Goal: Task Accomplishment & Management: Use online tool/utility

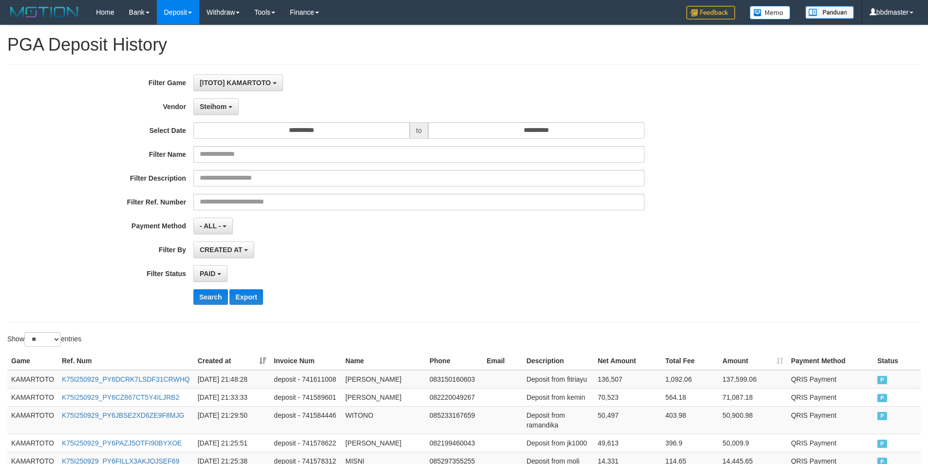
select select "***"
select select "**********"
select select "*"
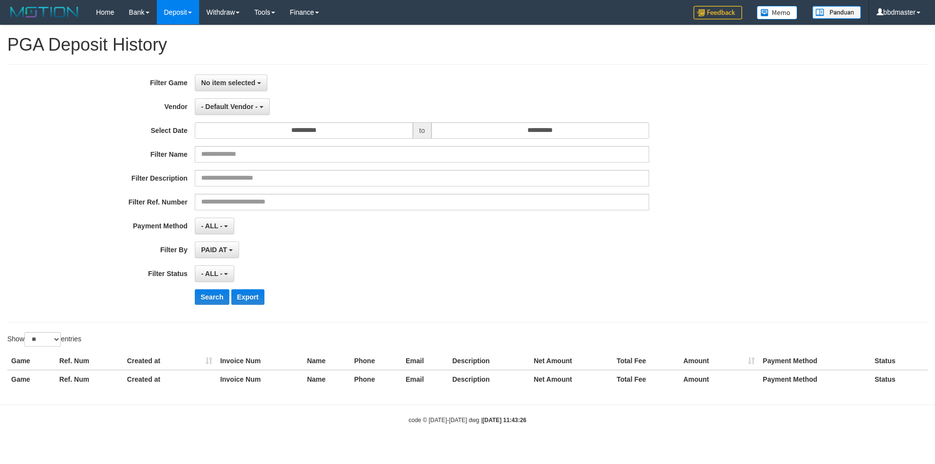
select select
select select "**"
click at [218, 84] on span "No item selected" at bounding box center [228, 83] width 54 height 8
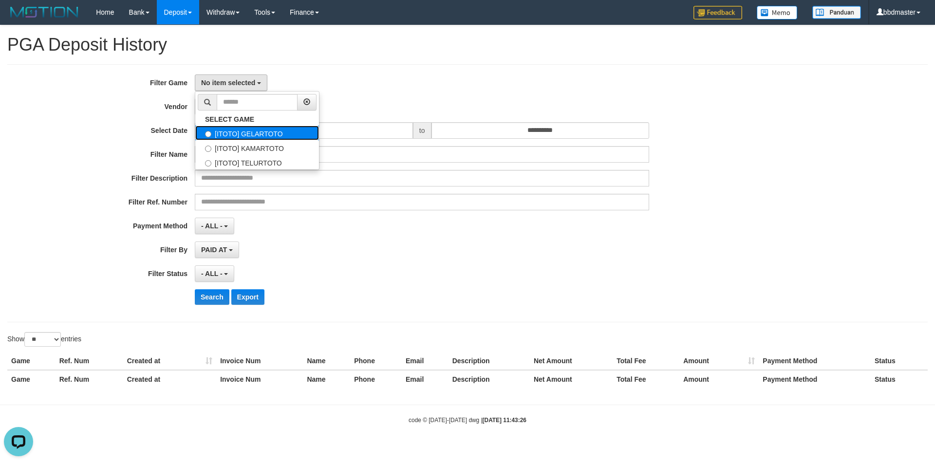
click at [261, 133] on label "[ITOTO] GELARTOTO" at bounding box center [257, 133] width 124 height 15
select select "***"
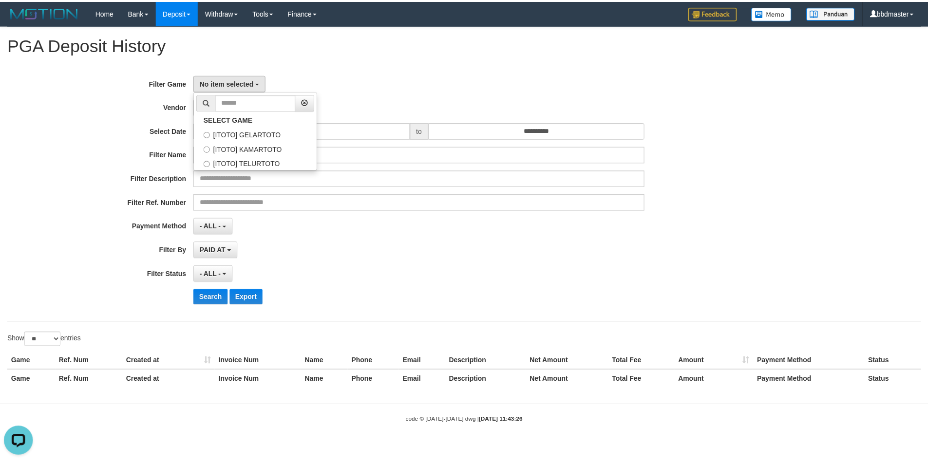
scroll to position [9, 0]
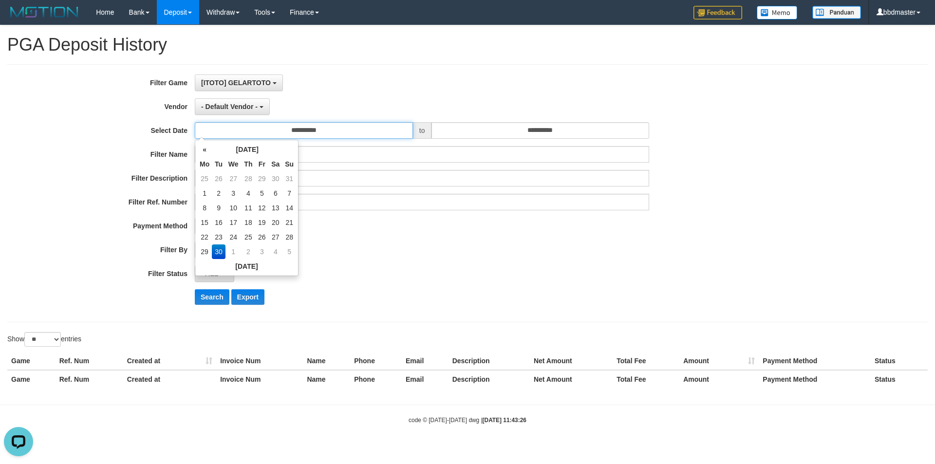
click at [296, 128] on input "**********" at bounding box center [304, 130] width 218 height 17
click at [209, 250] on td "29" at bounding box center [204, 251] width 15 height 15
type input "**********"
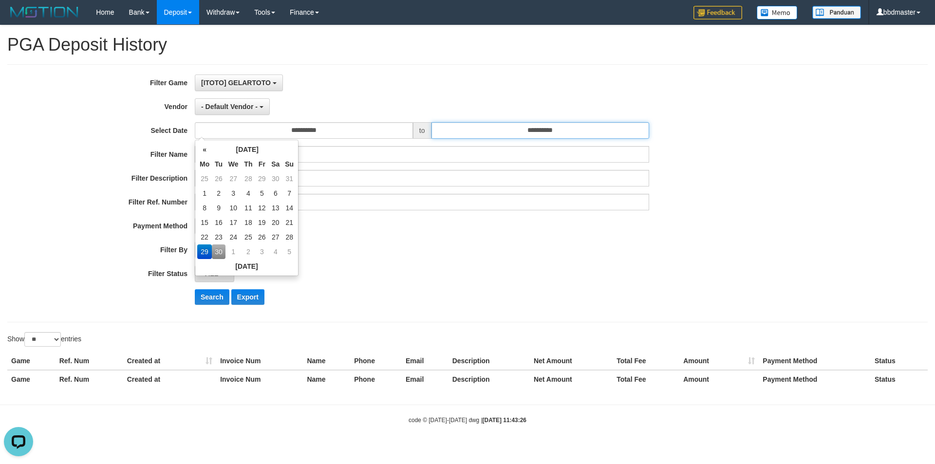
click at [484, 128] on input "**********" at bounding box center [540, 130] width 218 height 17
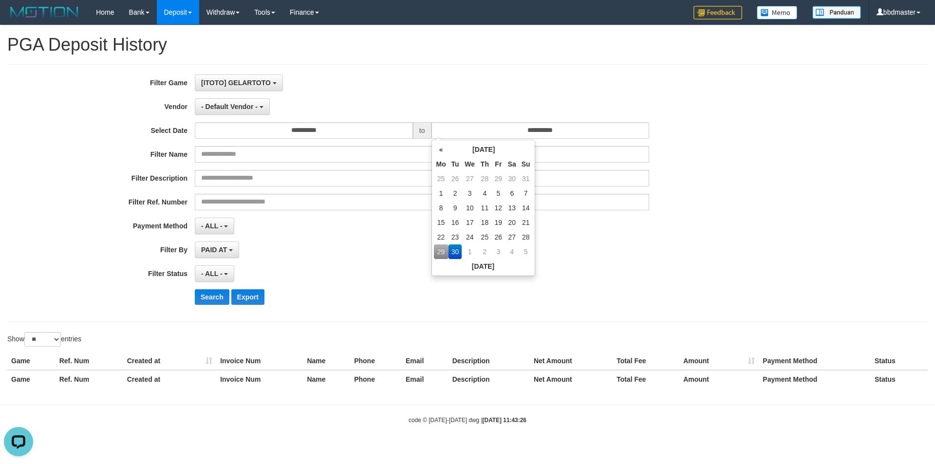
click at [446, 250] on td "29" at bounding box center [441, 251] width 15 height 15
type input "**********"
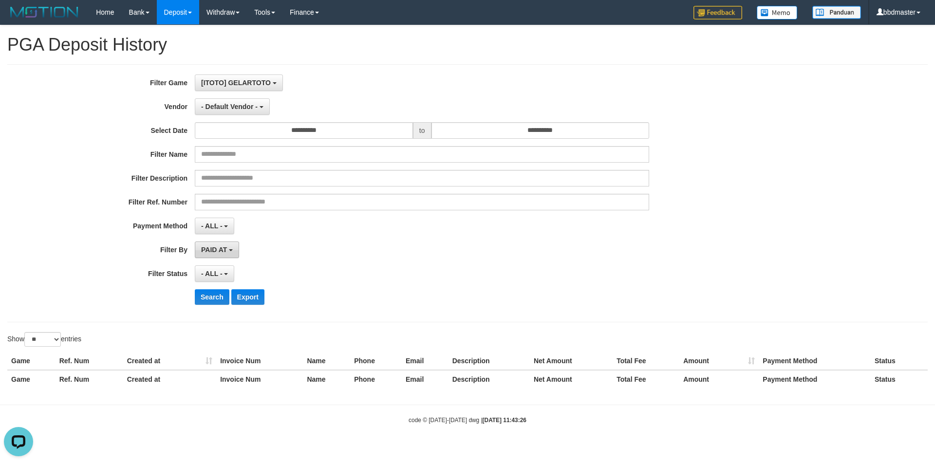
click at [224, 251] on span "PAID AT" at bounding box center [214, 250] width 26 height 8
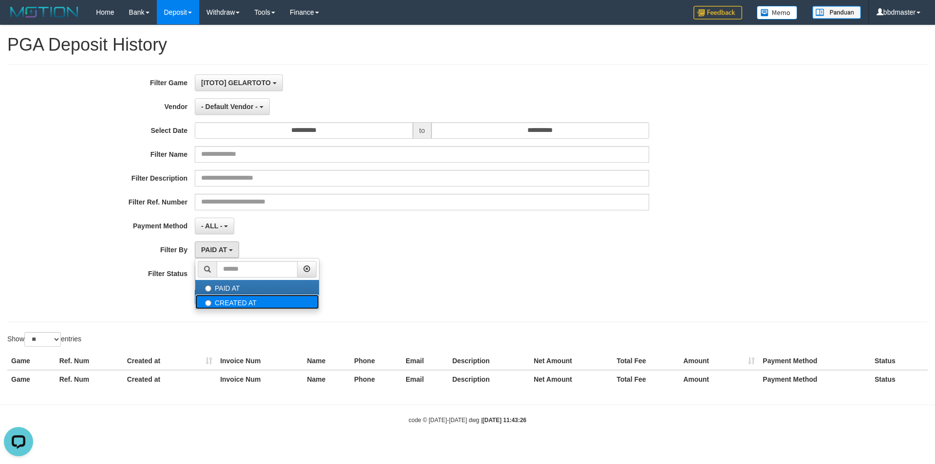
click at [240, 302] on label "CREATED AT" at bounding box center [257, 302] width 124 height 15
select select "*"
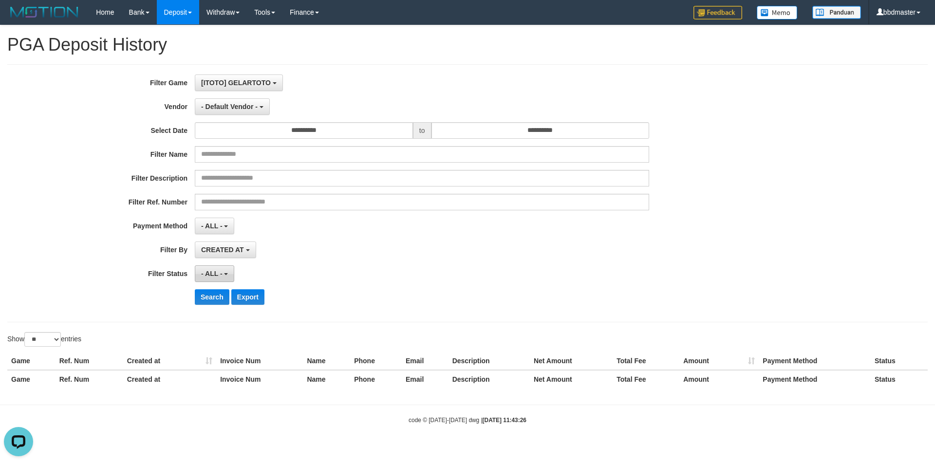
click at [225, 277] on button "- ALL -" at bounding box center [214, 273] width 39 height 17
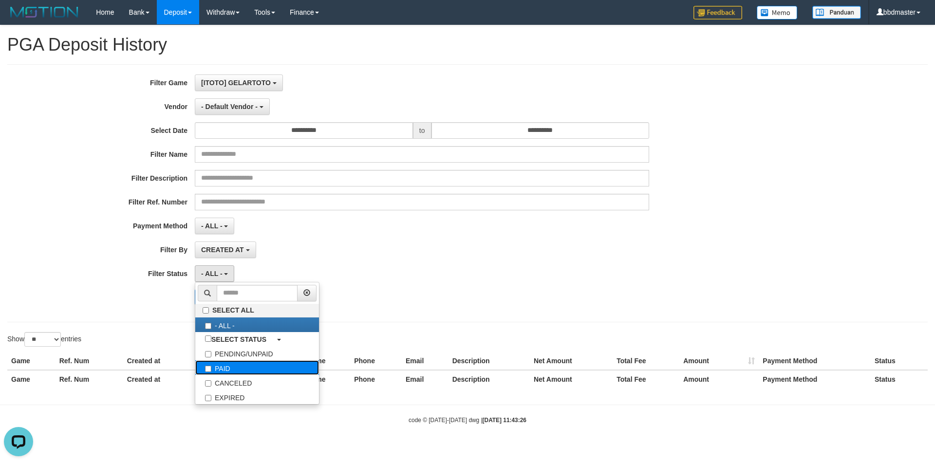
click at [240, 366] on label "PAID" at bounding box center [257, 367] width 124 height 15
select select "*"
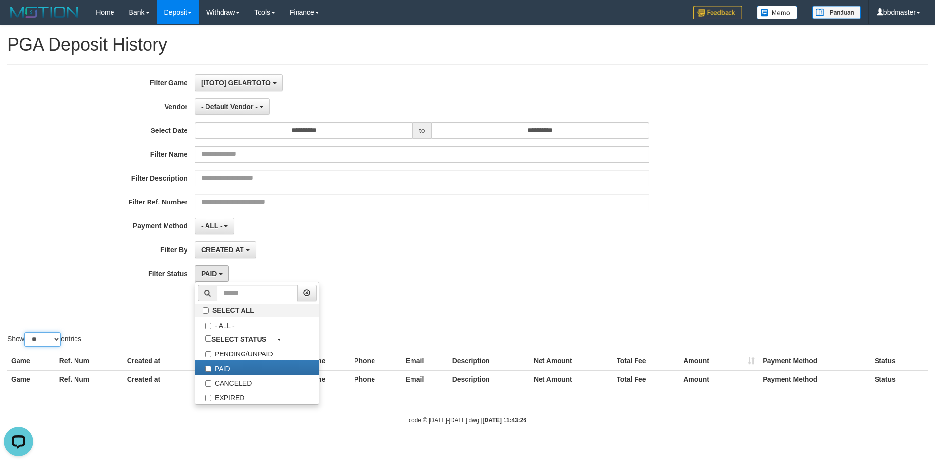
click at [51, 341] on select "** ** ** ***" at bounding box center [42, 339] width 37 height 15
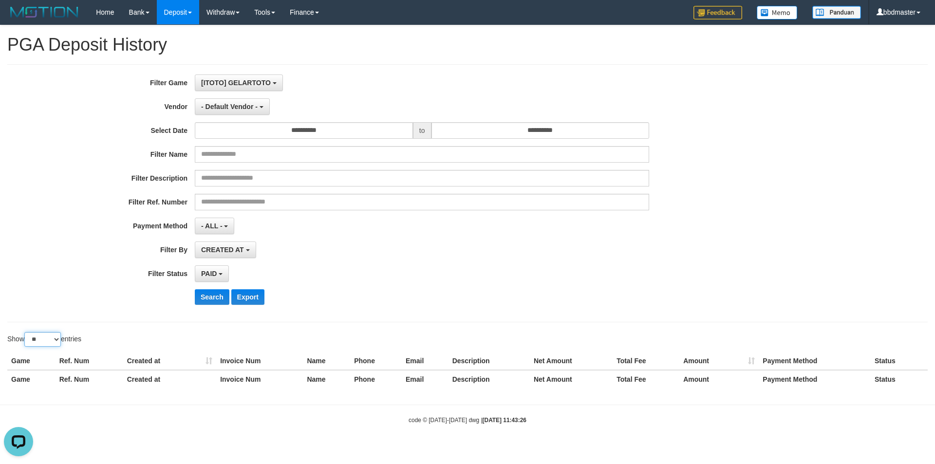
select select "**"
click at [26, 332] on select "** ** ** ***" at bounding box center [42, 339] width 37 height 15
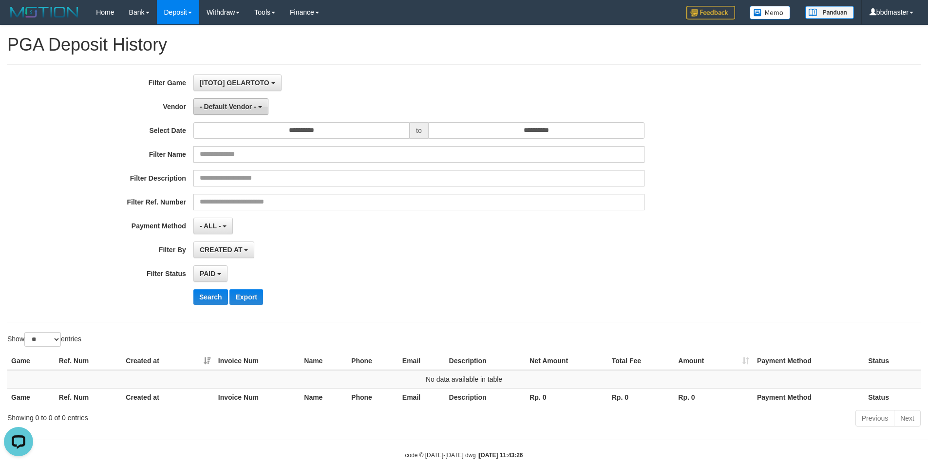
click at [234, 106] on span "- Default Vendor -" at bounding box center [228, 107] width 56 height 8
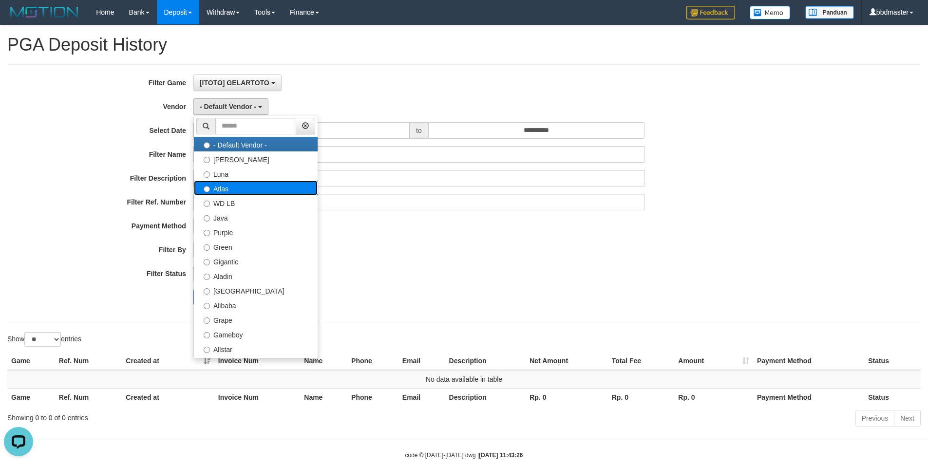
click at [220, 187] on label "Atlas" at bounding box center [256, 188] width 124 height 15
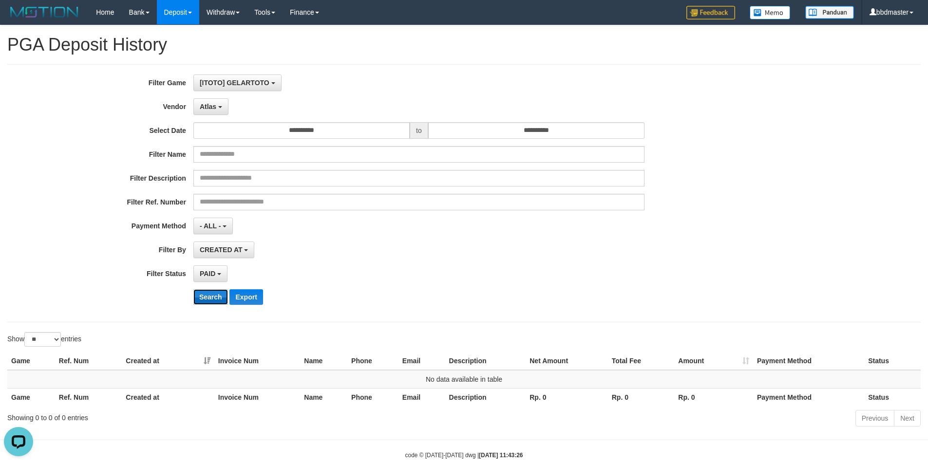
click at [205, 294] on button "Search" at bounding box center [210, 297] width 35 height 16
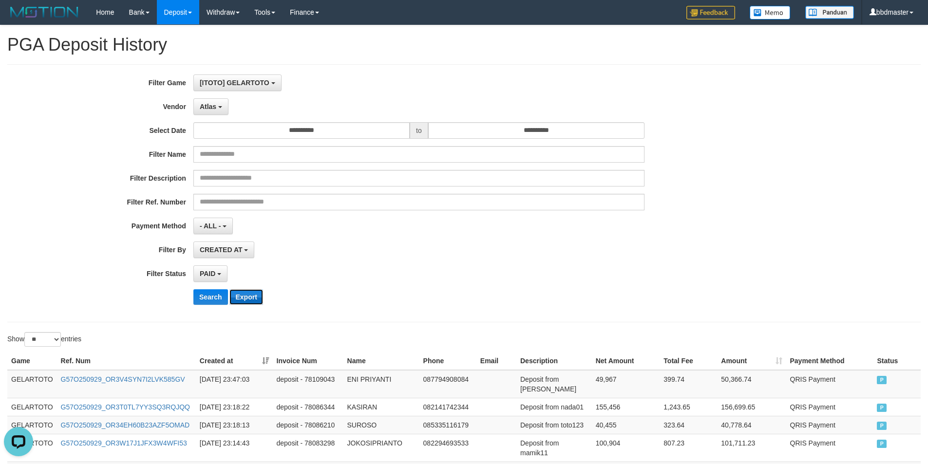
click at [246, 298] on button "Export" at bounding box center [245, 297] width 33 height 16
click at [214, 107] on span "Atlas" at bounding box center [208, 107] width 17 height 8
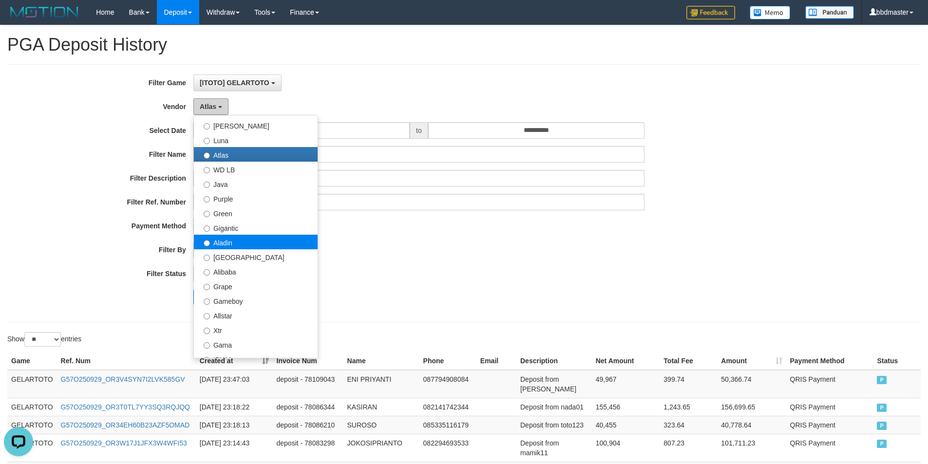
scroll to position [49, 0]
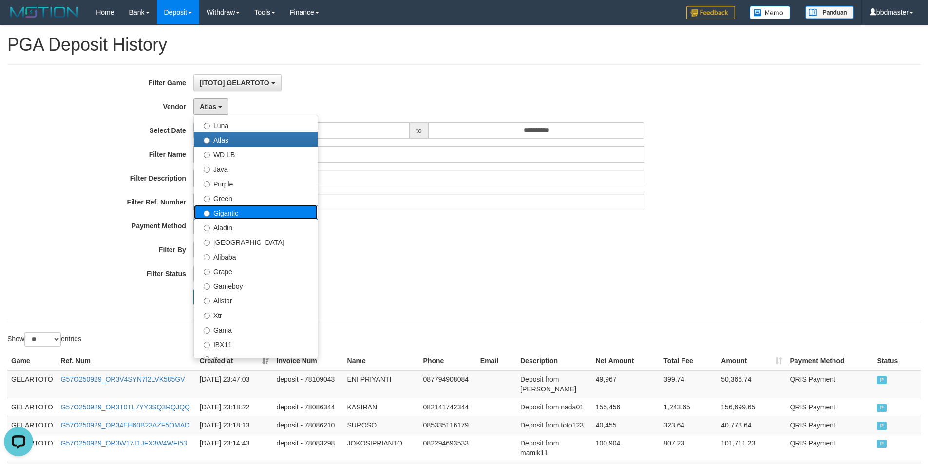
click at [246, 212] on label "Gigantic" at bounding box center [256, 212] width 124 height 15
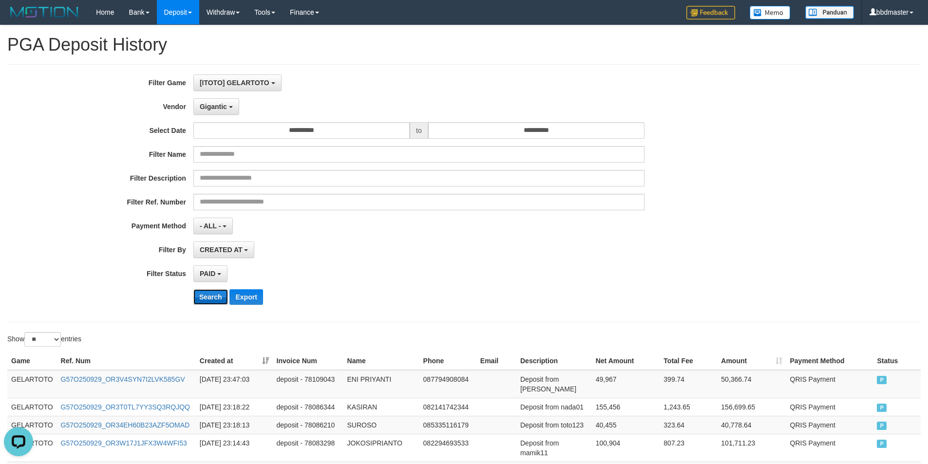
click at [209, 295] on button "Search" at bounding box center [210, 297] width 35 height 16
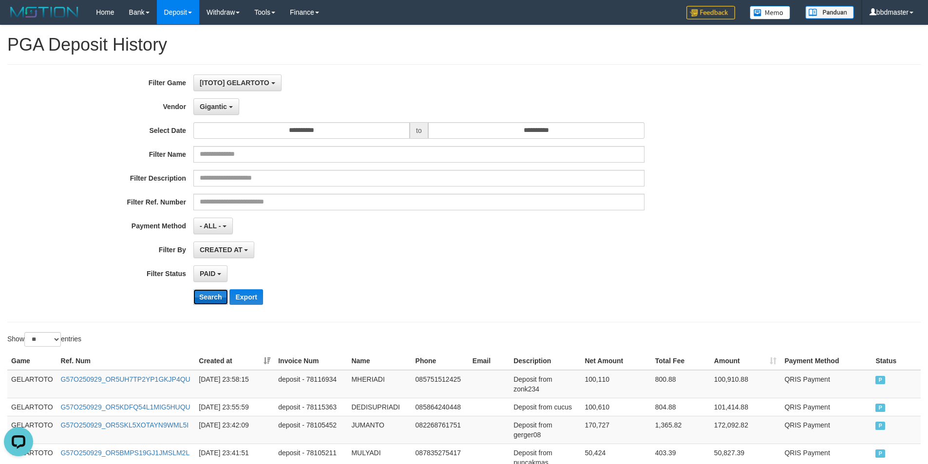
click at [215, 298] on button "Search" at bounding box center [210, 297] width 35 height 16
click at [250, 298] on button "Export" at bounding box center [245, 297] width 33 height 16
click at [220, 107] on span "Gigantic" at bounding box center [213, 107] width 27 height 8
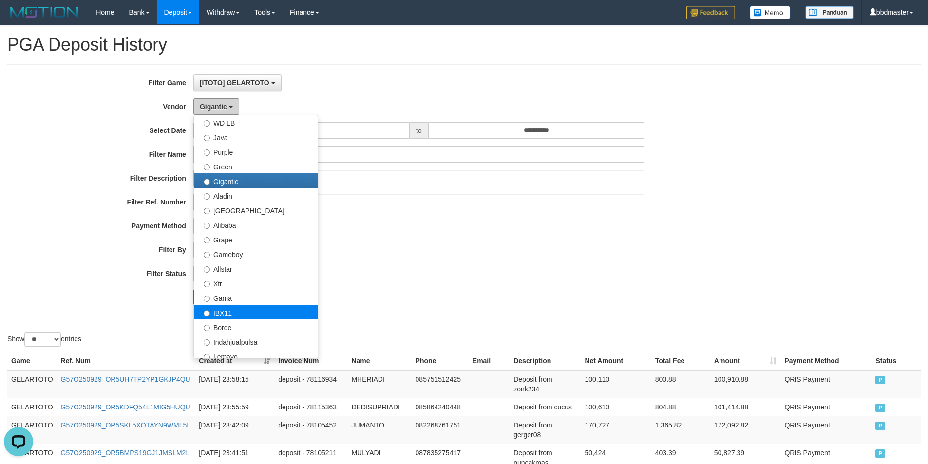
scroll to position [97, 0]
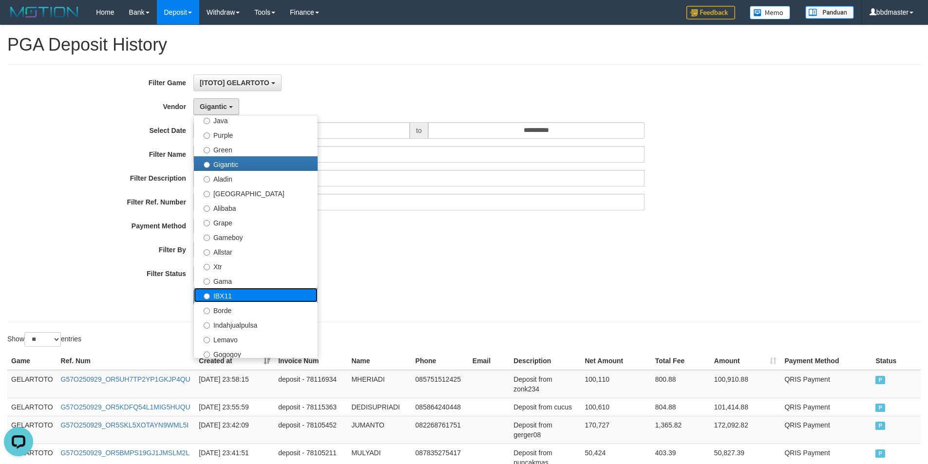
click at [234, 291] on label "IBX11" at bounding box center [256, 295] width 124 height 15
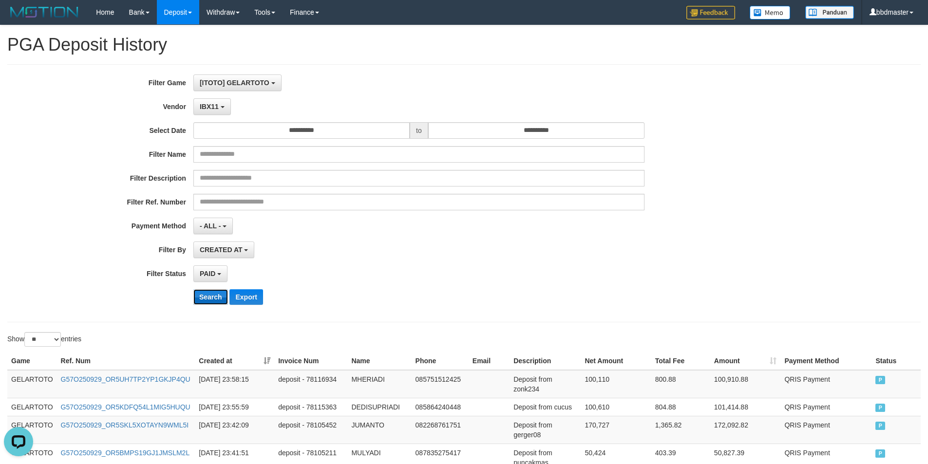
click at [215, 294] on button "Search" at bounding box center [210, 297] width 35 height 16
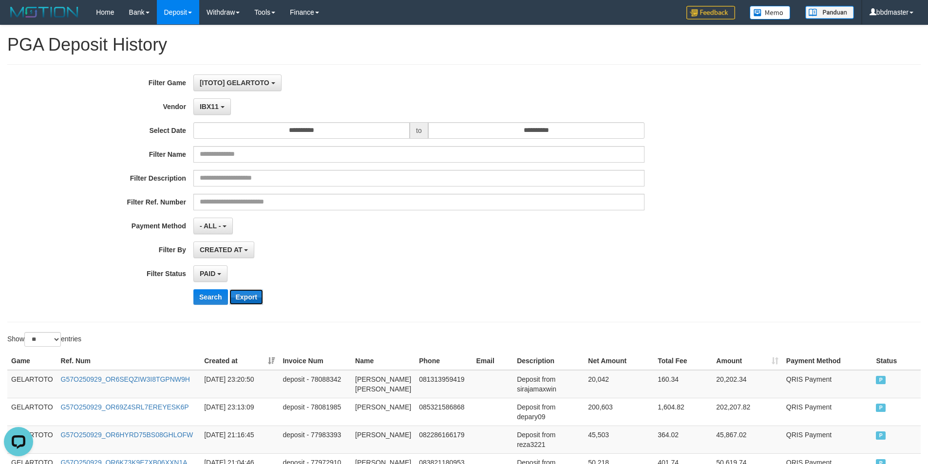
click at [238, 301] on button "Export" at bounding box center [245, 297] width 33 height 16
click at [221, 108] on b "button" at bounding box center [223, 107] width 4 height 2
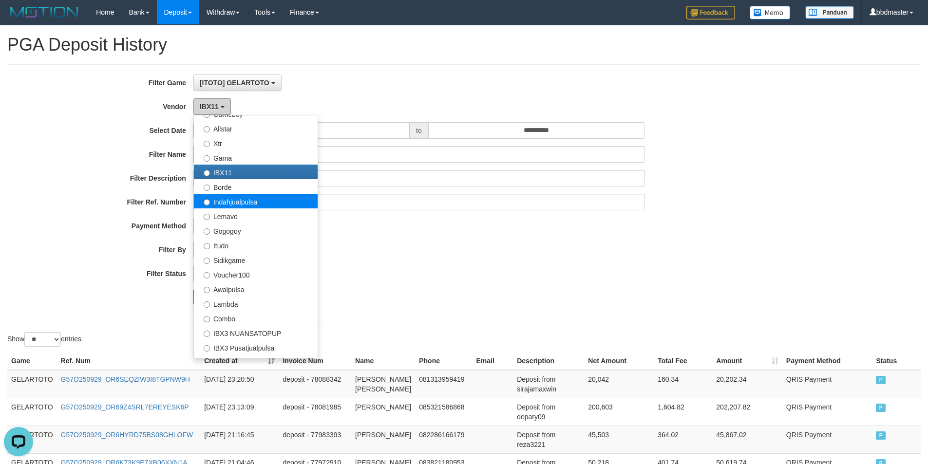
scroll to position [243, 0]
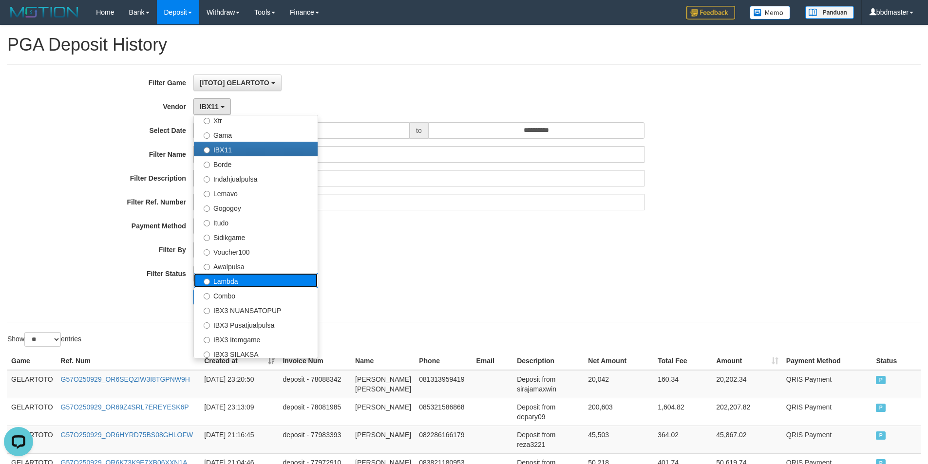
click at [256, 278] on label "Lambda" at bounding box center [256, 280] width 124 height 15
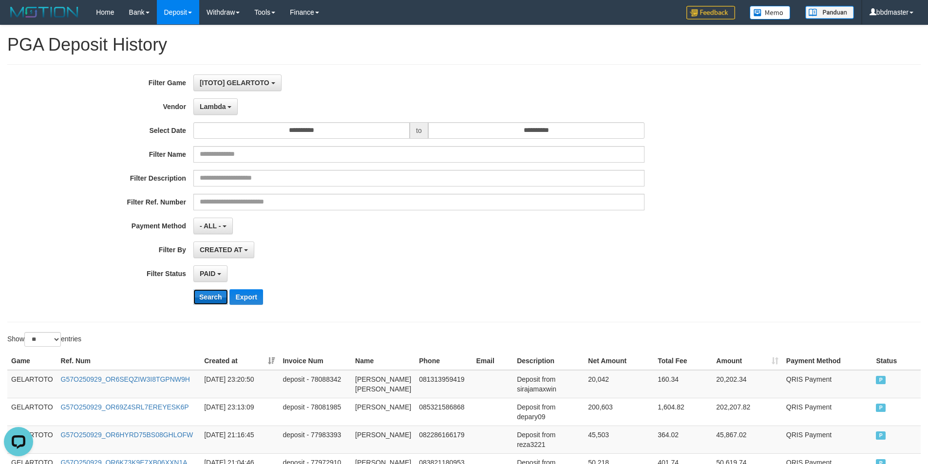
click at [208, 291] on button "Search" at bounding box center [210, 297] width 35 height 16
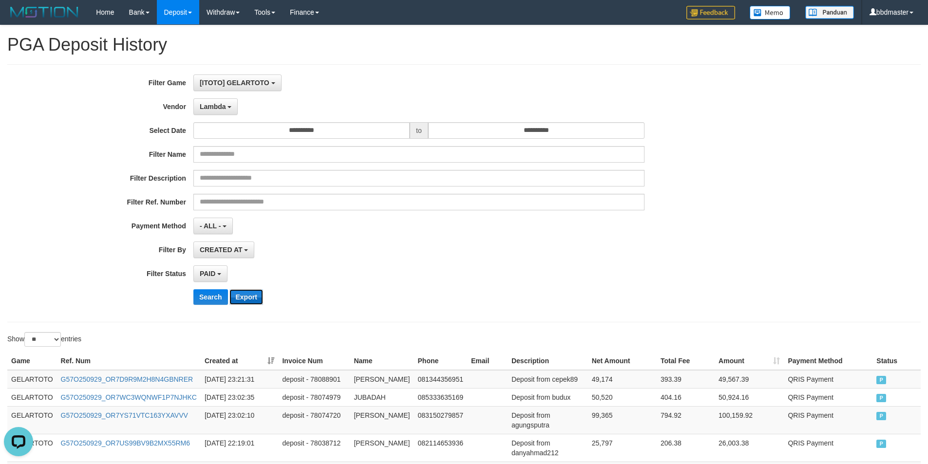
click at [248, 293] on button "Export" at bounding box center [245, 297] width 33 height 16
click at [207, 104] on span "Lambda" at bounding box center [213, 107] width 26 height 8
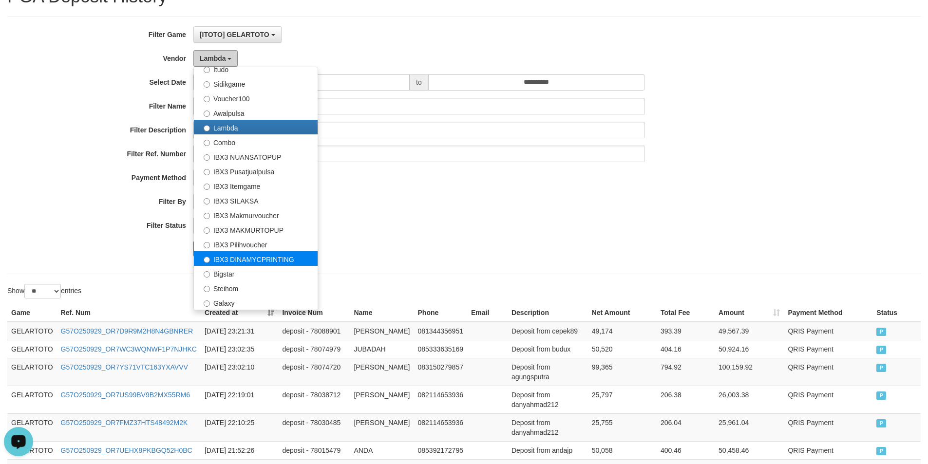
scroll to position [49, 0]
click at [263, 258] on label "IBX3 DINAMYCPRINTING" at bounding box center [256, 258] width 124 height 15
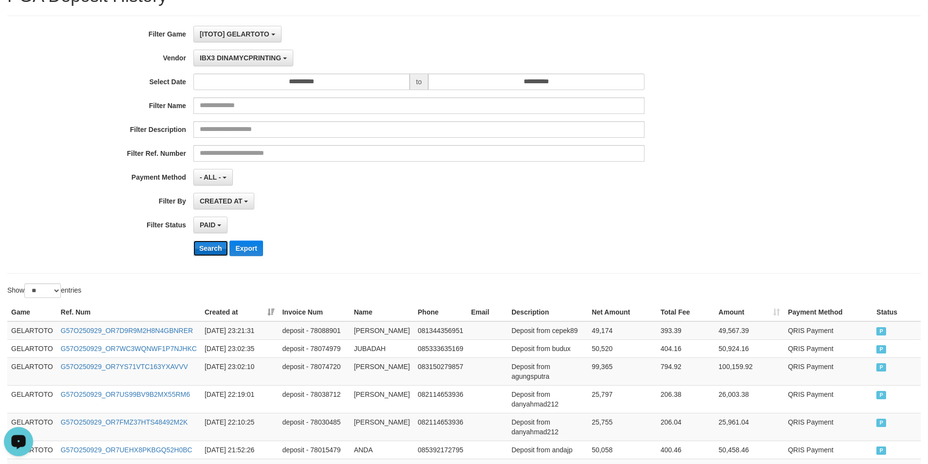
click at [206, 243] on button "Search" at bounding box center [210, 249] width 35 height 16
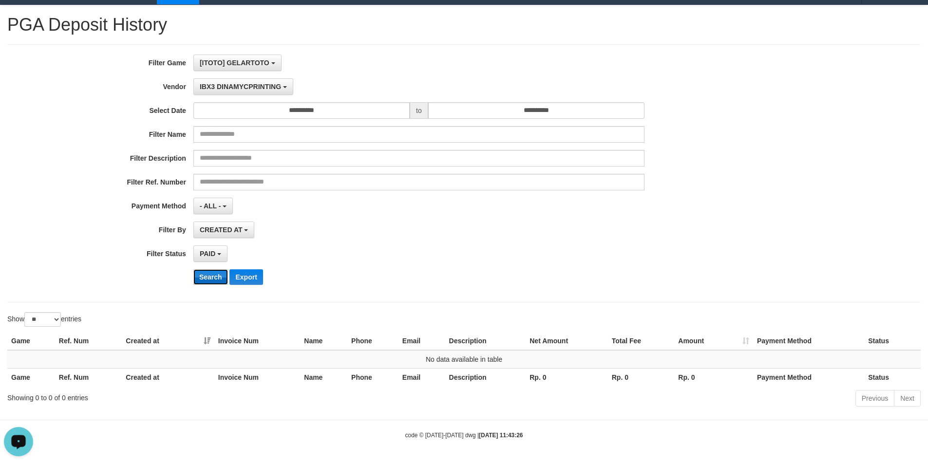
scroll to position [20, 0]
click at [250, 89] on span "IBX3 DINAMYCPRINTING" at bounding box center [240, 87] width 81 height 8
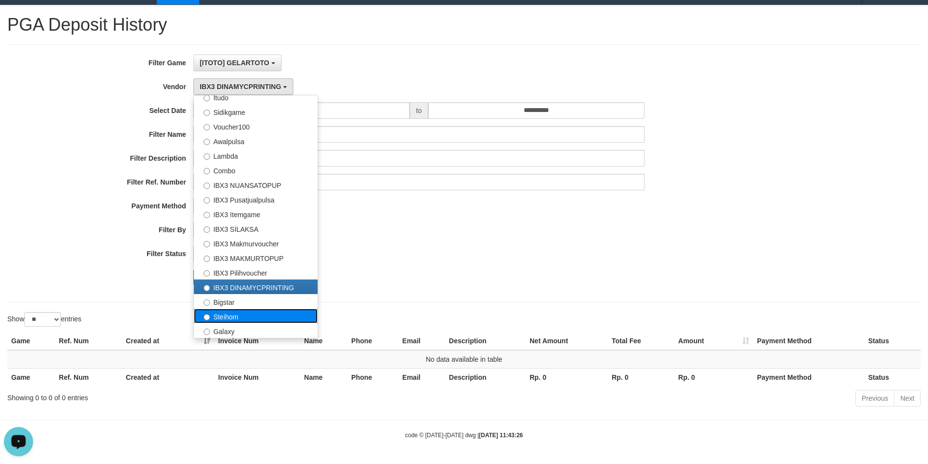
click at [233, 310] on label "Steihom" at bounding box center [256, 316] width 124 height 15
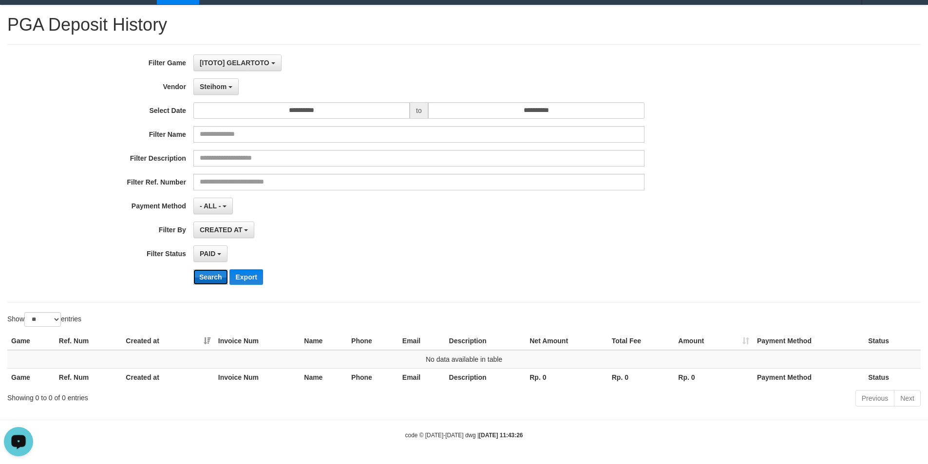
click at [219, 277] on button "Search" at bounding box center [210, 277] width 35 height 16
click at [212, 237] on button "CREATED AT" at bounding box center [223, 230] width 61 height 17
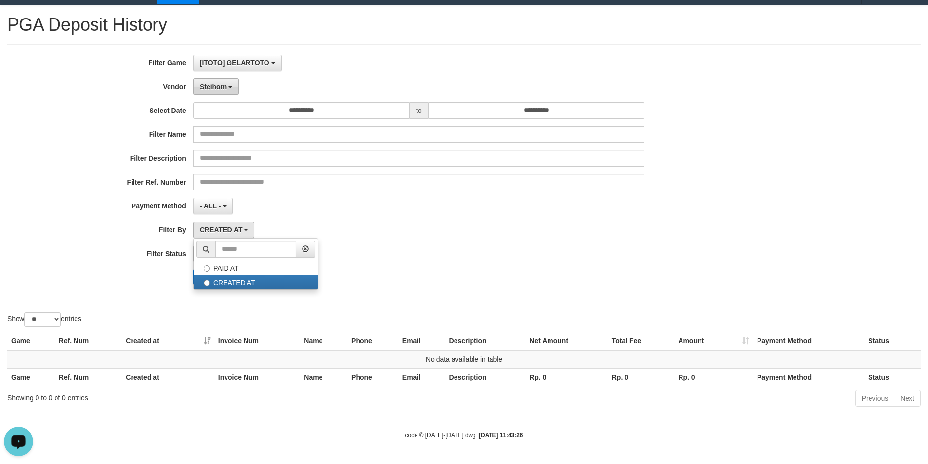
click at [222, 83] on span "Steihom" at bounding box center [213, 87] width 27 height 8
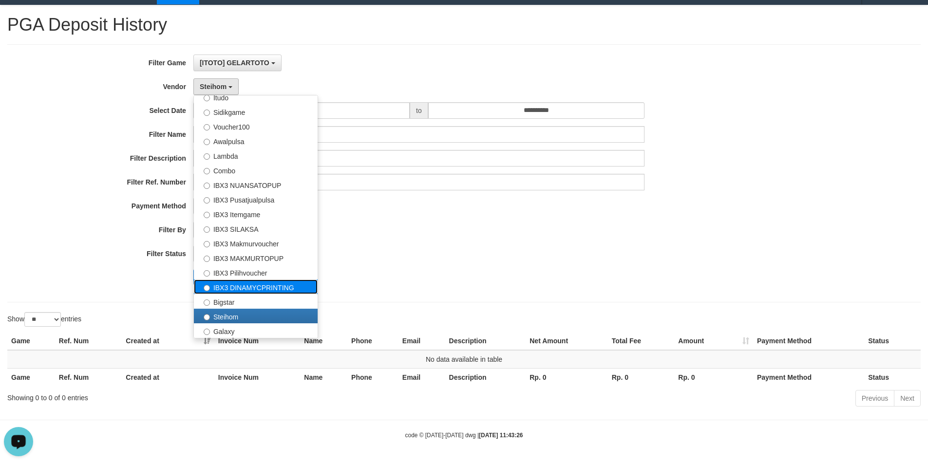
click at [253, 284] on label "IBX3 DINAMYCPRINTING" at bounding box center [256, 286] width 124 height 15
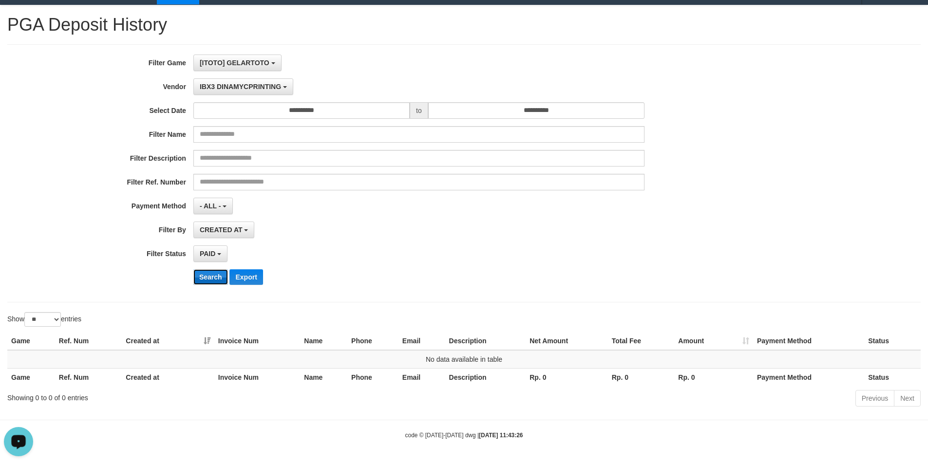
click at [207, 277] on button "Search" at bounding box center [210, 277] width 35 height 16
click at [247, 89] on span "IBX3 DINAMYCPRINTING" at bounding box center [240, 87] width 81 height 8
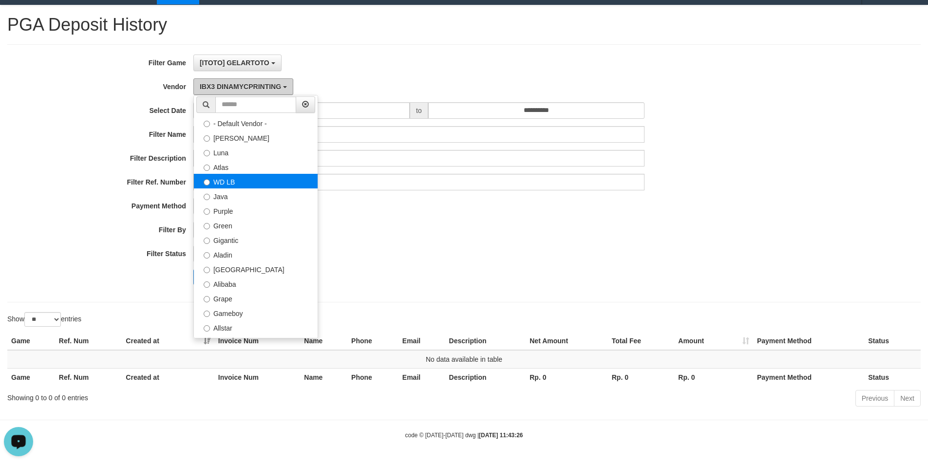
scroll to position [0, 0]
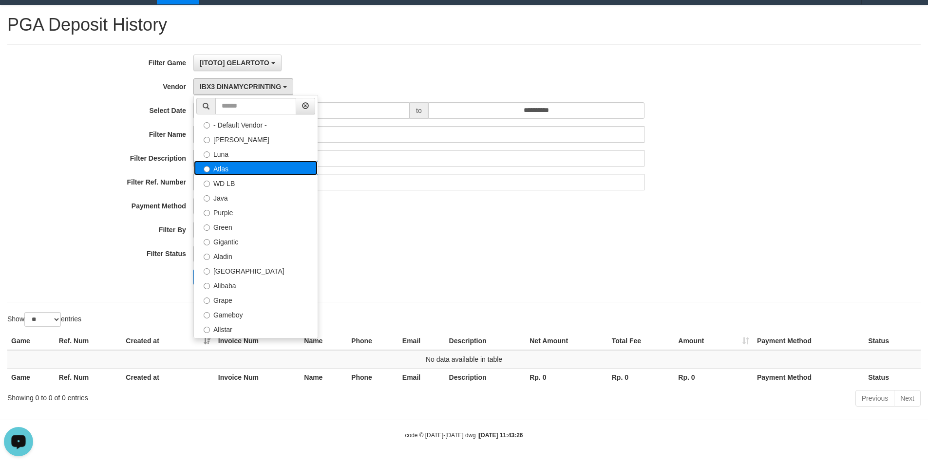
click at [232, 171] on label "Atlas" at bounding box center [256, 168] width 124 height 15
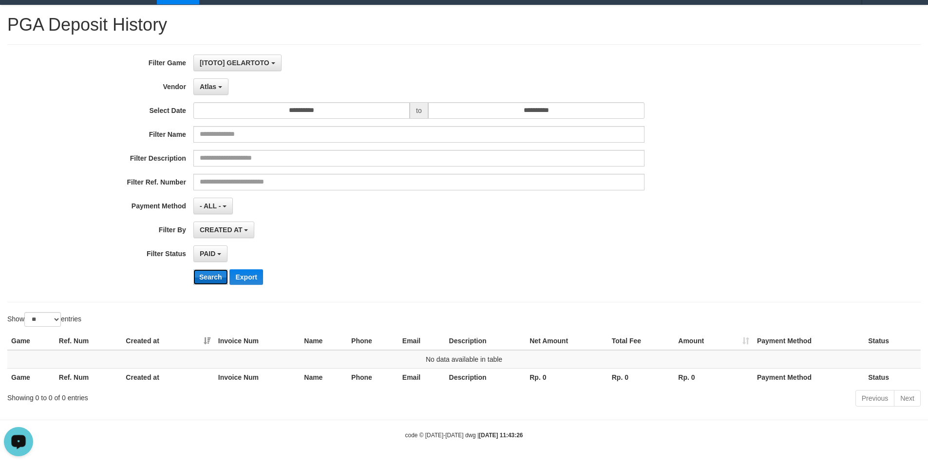
click at [215, 273] on button "Search" at bounding box center [210, 277] width 35 height 16
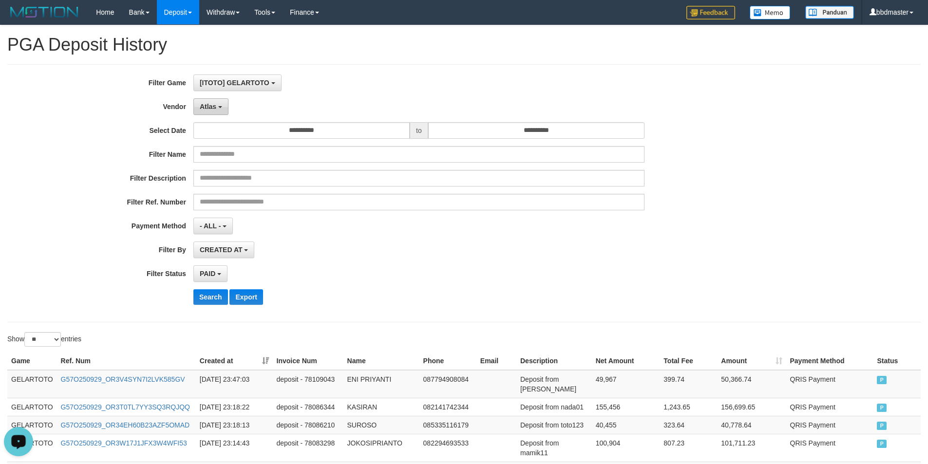
click at [224, 105] on button "Atlas" at bounding box center [210, 106] width 35 height 17
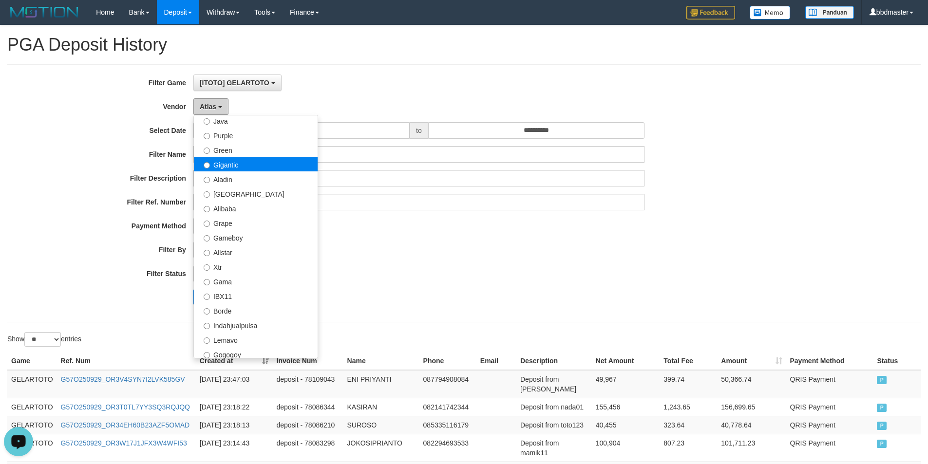
scroll to position [97, 0]
click at [244, 161] on label "Gigantic" at bounding box center [256, 163] width 124 height 15
select select "**********"
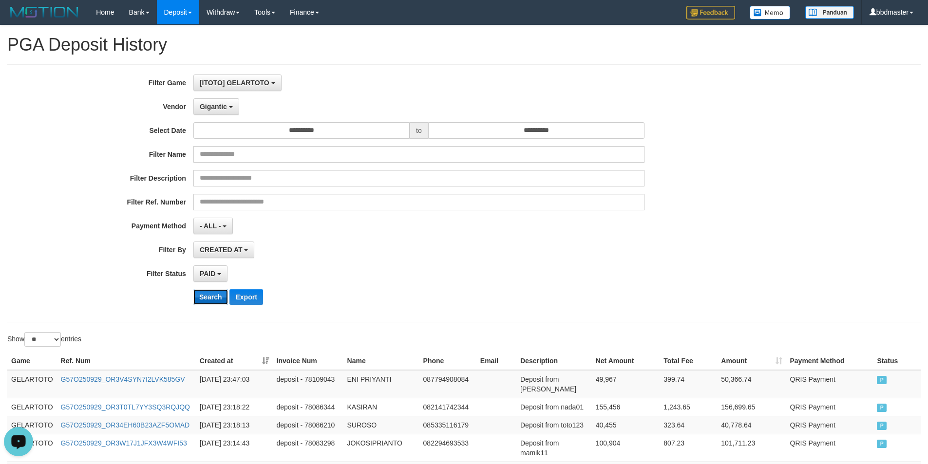
click at [218, 298] on button "Search" at bounding box center [210, 297] width 35 height 16
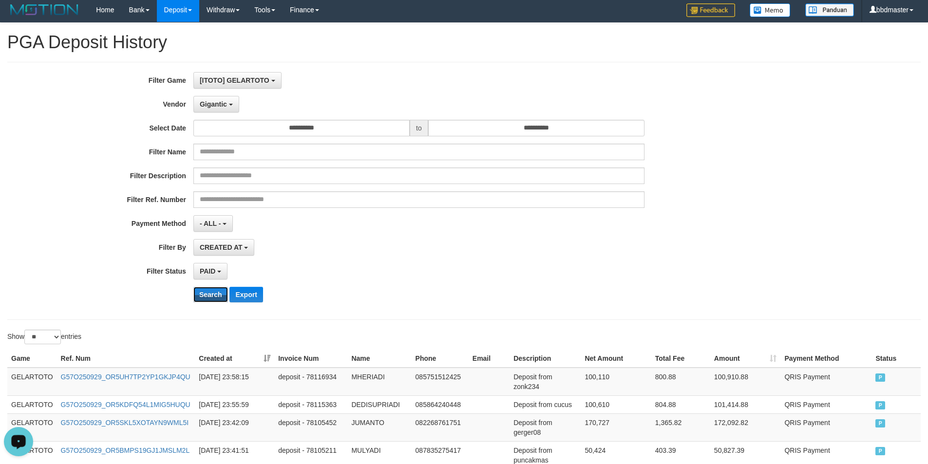
scroll to position [0, 0]
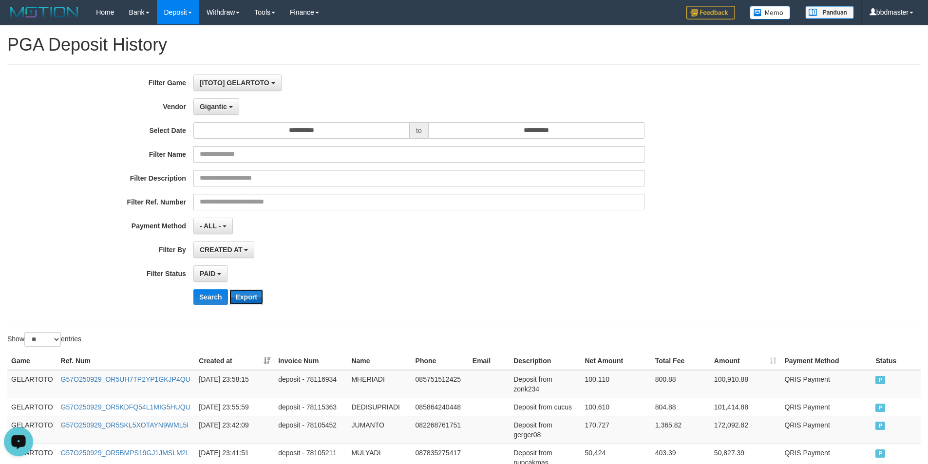
click at [252, 291] on button "Export" at bounding box center [245, 297] width 33 height 16
